Goal: Information Seeking & Learning: Learn about a topic

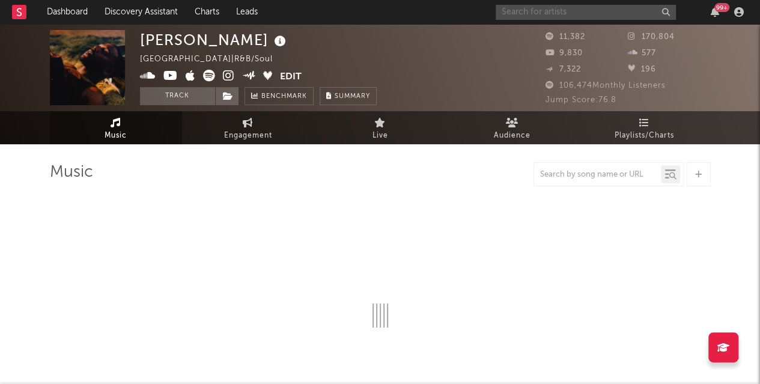
click at [550, 14] on input "text" at bounding box center [586, 12] width 180 height 15
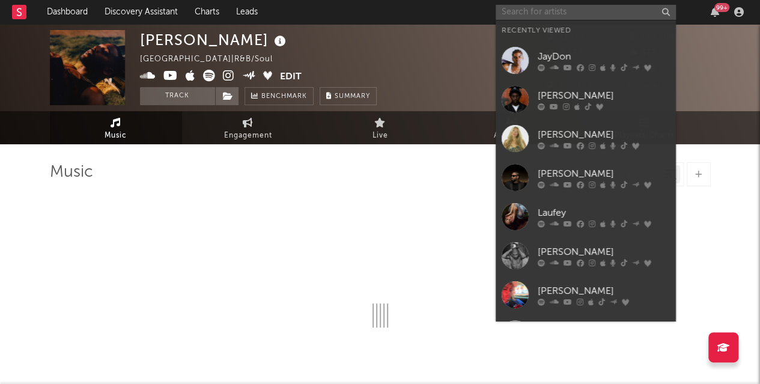
select select "6m"
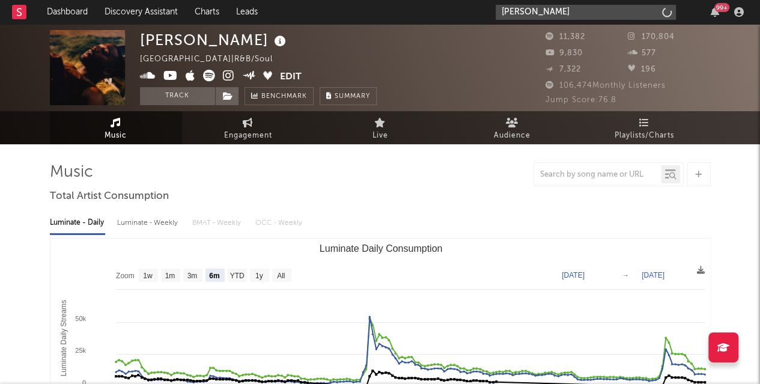
type input "ricky manning"
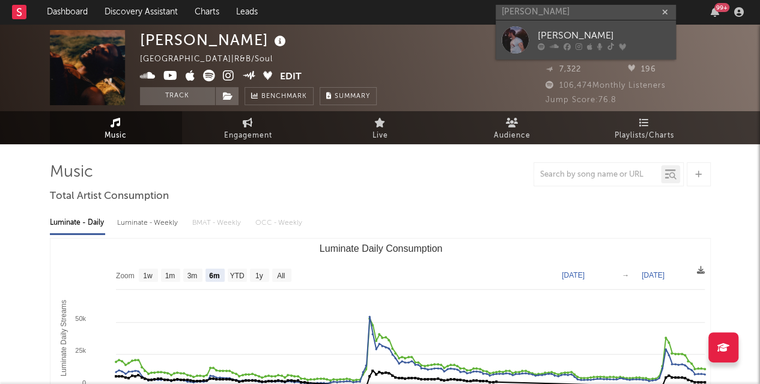
click at [550, 35] on div "Ricky Manning" at bounding box center [604, 36] width 132 height 14
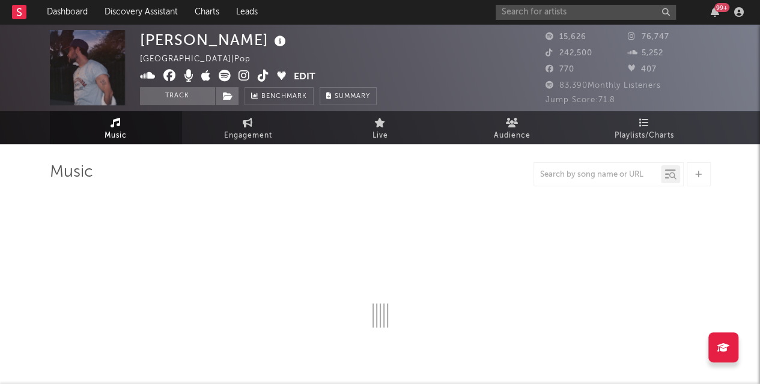
select select "6m"
